Goal: Transaction & Acquisition: Purchase product/service

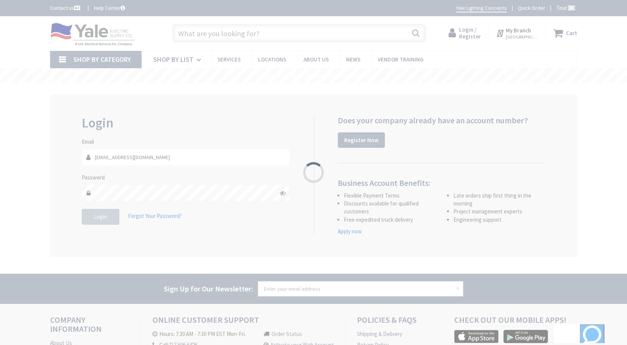
type input "[GEOGRAPHIC_DATA], [GEOGRAPHIC_DATA]"
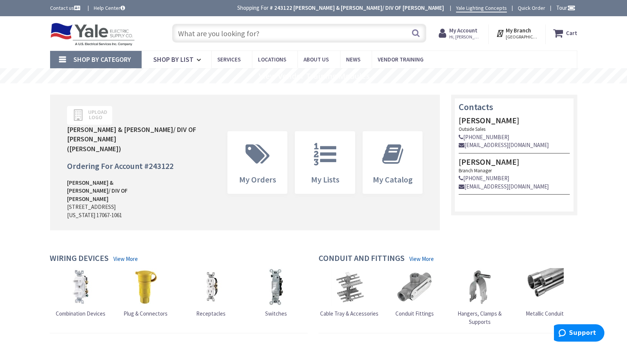
click at [332, 35] on input "text" at bounding box center [299, 33] width 254 height 19
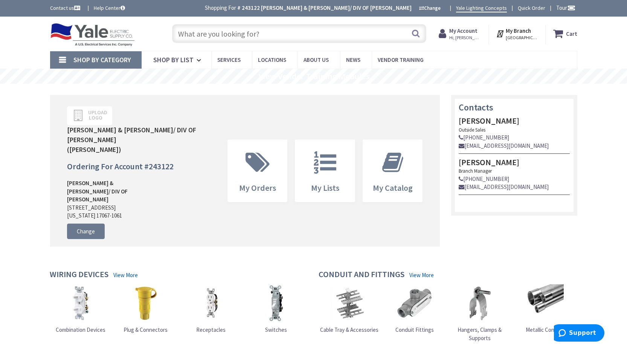
paste input "EIKO LH1-160-50-U"
type input "EIKO LH1-160-50-U"
